Goal: Navigation & Orientation: Find specific page/section

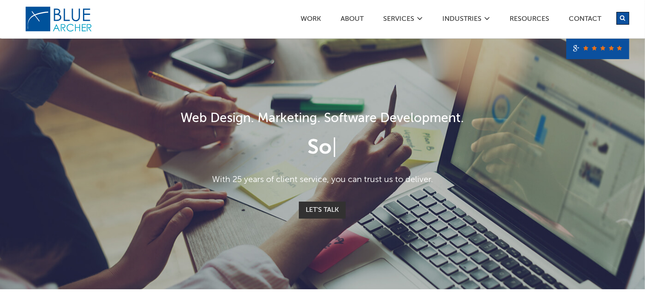
drag, startPoint x: 223, startPoint y: 149, endPoint x: 494, endPoint y: 146, distance: 271.6
click at [494, 146] on div "So |" at bounding box center [323, 148] width 494 height 20
click at [494, 146] on div "Solv |" at bounding box center [323, 148] width 494 height 20
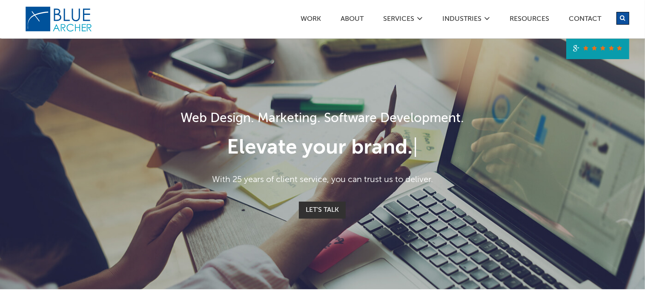
click at [601, 55] on link at bounding box center [597, 49] width 63 height 20
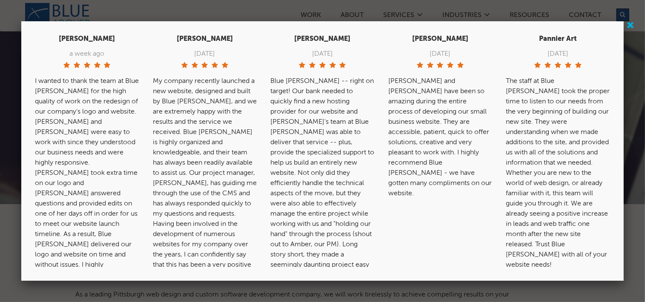
click at [633, 27] on link at bounding box center [632, 25] width 11 height 11
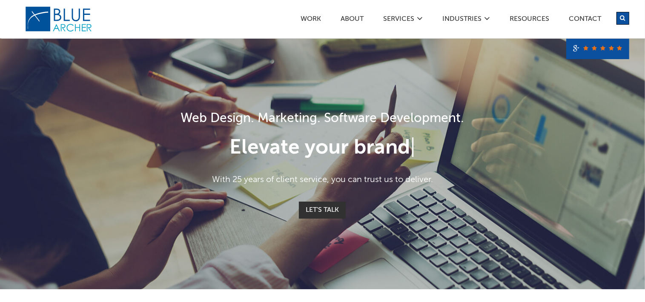
click at [622, 18] on icon "submit" at bounding box center [622, 18] width 5 height 6
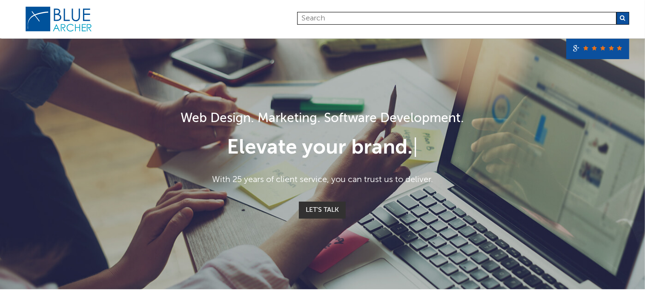
click at [622, 19] on icon "submit" at bounding box center [622, 18] width 5 height 6
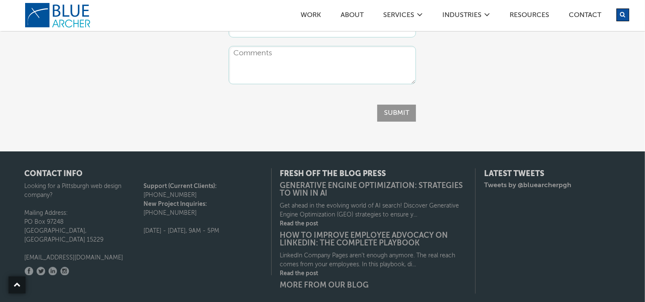
scroll to position [1498, 0]
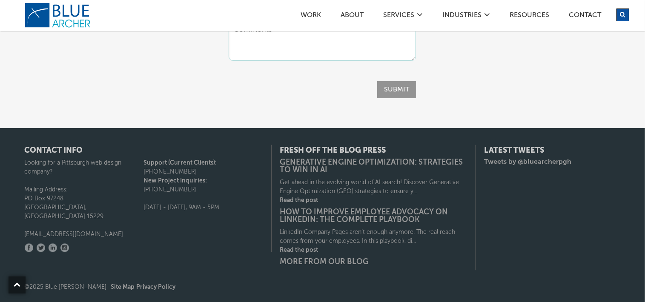
click at [392, 183] on p "Get ahead in the evolving world of AI search! Discover Generative Engine Optimi…" at bounding box center [373, 188] width 187 height 18
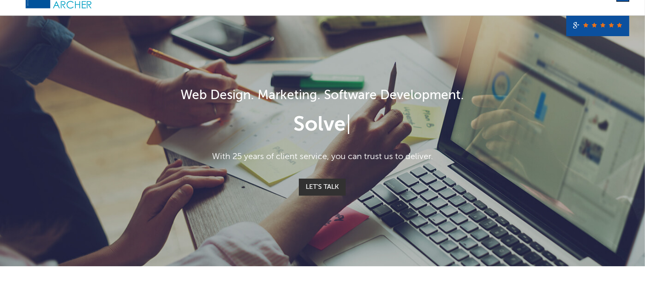
scroll to position [0, 0]
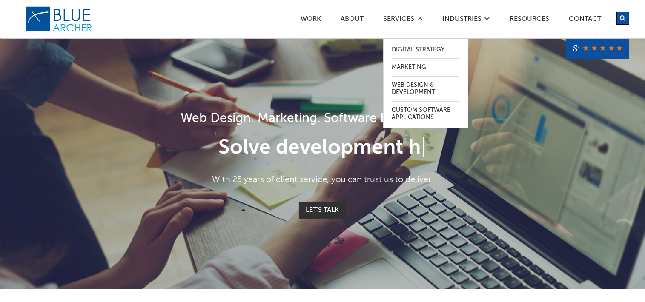
click at [421, 18] on icon at bounding box center [420, 18] width 6 height 7
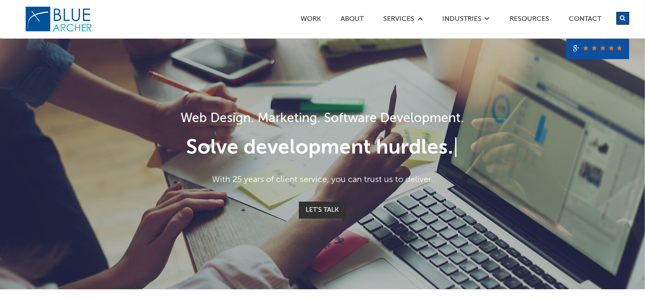
click at [421, 18] on icon at bounding box center [420, 18] width 6 height 7
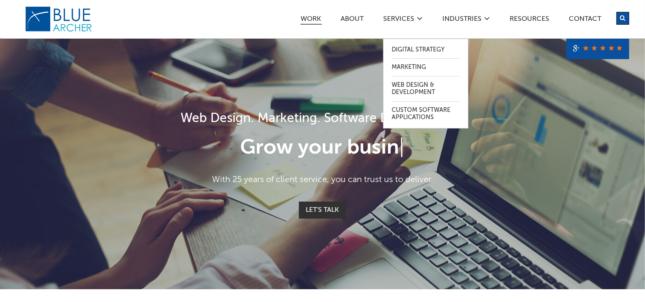
click at [310, 17] on link "Work" at bounding box center [311, 20] width 21 height 9
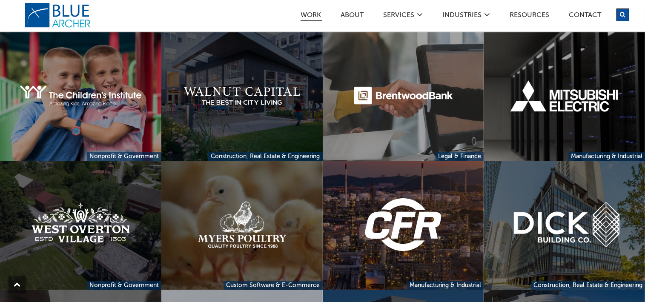
scroll to position [170, 0]
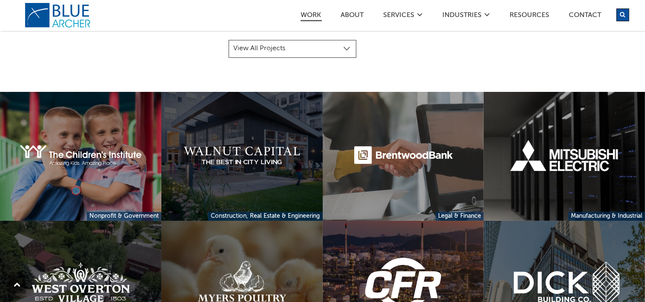
click at [246, 123] on link at bounding box center [241, 156] width 161 height 129
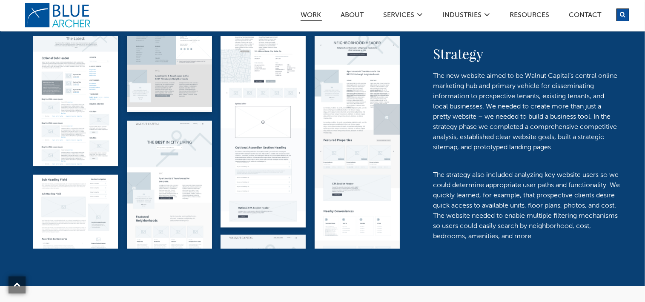
scroll to position [894, 0]
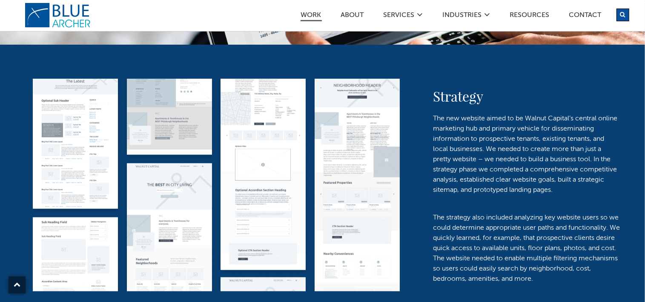
click at [100, 106] on img at bounding box center [216, 185] width 383 height 213
drag, startPoint x: 151, startPoint y: 104, endPoint x: 223, endPoint y: 108, distance: 72.0
click at [152, 104] on img at bounding box center [216, 185] width 383 height 213
click at [237, 110] on img at bounding box center [216, 185] width 383 height 213
click at [326, 123] on img at bounding box center [216, 185] width 383 height 213
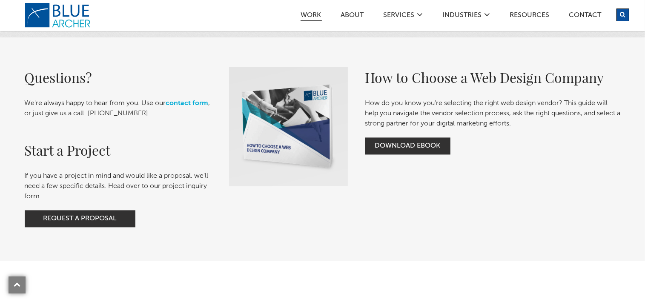
scroll to position [1873, 0]
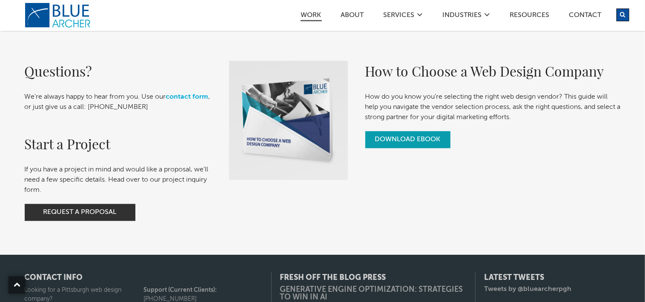
click at [426, 131] on link "Download Ebook" at bounding box center [407, 139] width 85 height 17
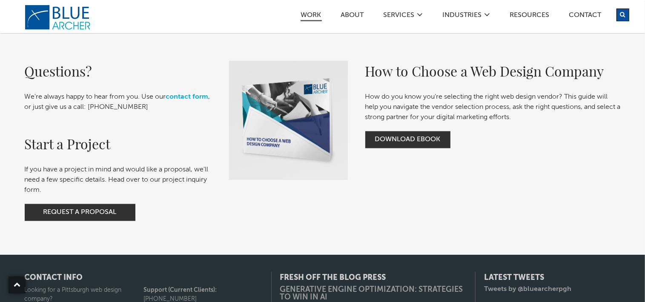
click at [58, 12] on link "logo" at bounding box center [59, 18] width 68 height 26
